Goal: Task Accomplishment & Management: Complete application form

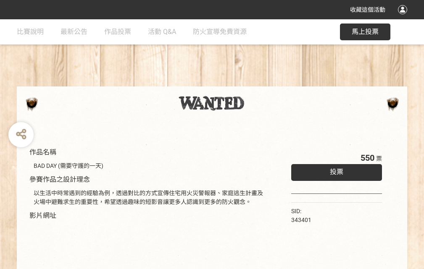
click at [404, 18] on div "收藏這個活動" at bounding box center [212, 9] width 424 height 19
click at [262, 83] on div "作品名稱 BAD DAY (需要守護的一天) 參賽作品之設計理念 以生活中時常遇到的經驗為例，透過對比的方式宣傳住宅用火災警報器、家庭逃生計畫及火場中避難求生…" at bounding box center [212, 195] width 424 height 353
click at [334, 170] on span "投票" at bounding box center [336, 172] width 13 height 8
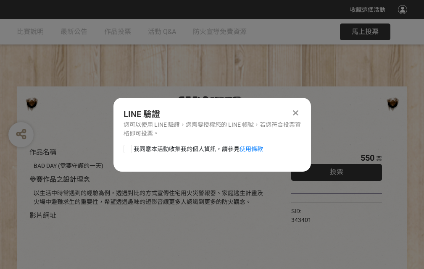
click at [127, 147] on div at bounding box center [127, 149] width 8 height 8
checkbox input "true"
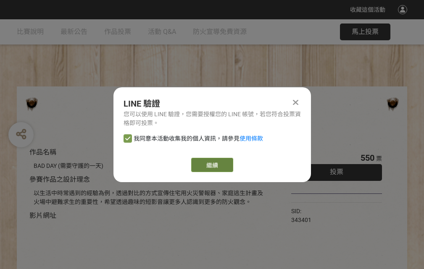
click at [211, 165] on link "繼續" at bounding box center [212, 165] width 42 height 14
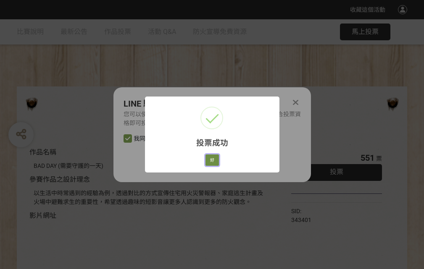
click at [210, 159] on button "好" at bounding box center [211, 161] width 13 height 12
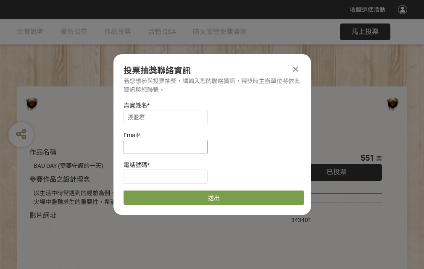
click at [168, 147] on input at bounding box center [165, 147] width 84 height 14
type input "[EMAIL_ADDRESS][DOMAIN_NAME]"
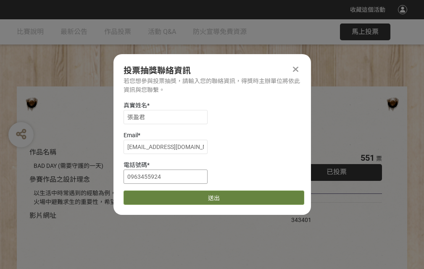
type input "0963455924"
click at [147, 195] on button "送出" at bounding box center [213, 198] width 181 height 14
